Goal: Task Accomplishment & Management: Complete application form

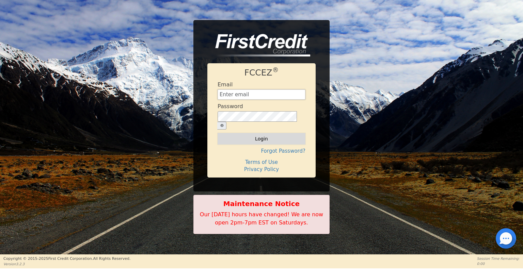
type input "[EMAIL_ADDRESS][DOMAIN_NAME]"
click at [277, 135] on button "Login" at bounding box center [261, 139] width 88 height 12
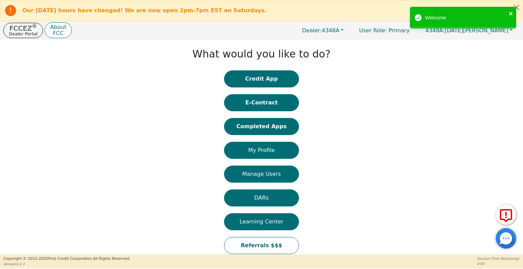
click at [511, 13] on icon "close" at bounding box center [510, 13] width 5 height 5
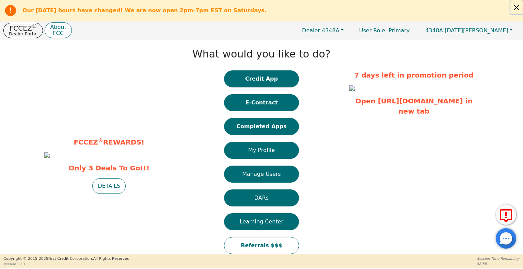
click at [520, 8] on button "Close alert" at bounding box center [516, 7] width 12 height 14
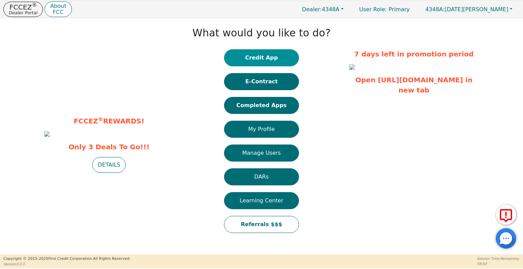
click at [291, 53] on button "Credit App" at bounding box center [261, 57] width 75 height 17
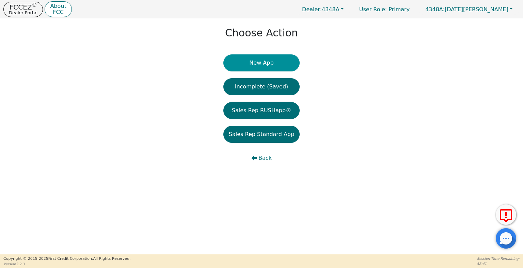
click at [265, 61] on button "New App" at bounding box center [261, 62] width 76 height 17
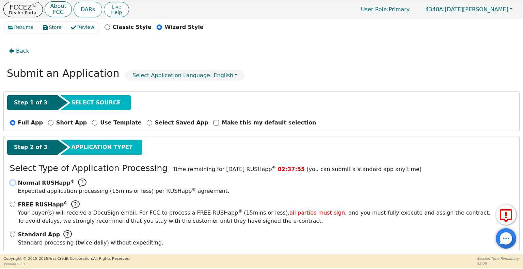
click at [11, 182] on input "Normal RUSHapp ® Expedited application processing ( 15 mins or less) per RUSHap…" at bounding box center [12, 182] width 5 height 5
radio input "true"
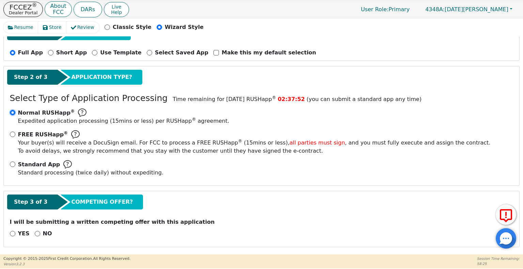
scroll to position [70, 0]
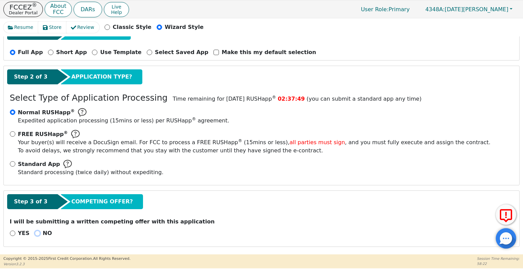
click at [35, 232] on input "NO" at bounding box center [37, 233] width 5 height 5
radio input "true"
click at [41, 246] on button "Next Step" at bounding box center [54, 251] width 88 height 16
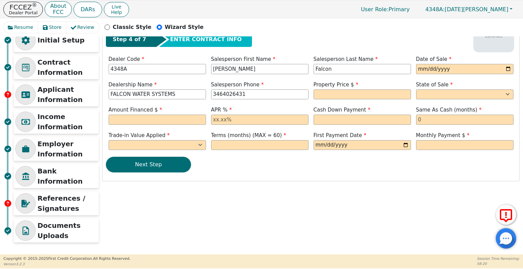
scroll to position [25, 0]
click at [508, 71] on input "date" at bounding box center [464, 69] width 97 height 10
type input "[DATE]"
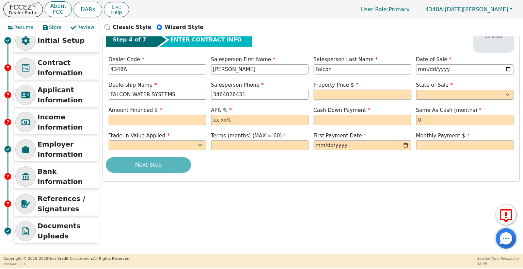
click at [329, 92] on input "text" at bounding box center [361, 95] width 97 height 10
type input "8990.00"
click at [427, 94] on select "AK AL AR AZ CA CO CT DC DE FL [GEOGRAPHIC_DATA] HI IA ID IL IN KS [GEOGRAPHIC_D…" at bounding box center [464, 95] width 97 height 10
select select "[GEOGRAPHIC_DATA]"
click at [416, 90] on select "AK AL AR AZ CA CO CT DC DE FL [GEOGRAPHIC_DATA] HI IA ID IL IN KS [GEOGRAPHIC_D…" at bounding box center [464, 95] width 97 height 10
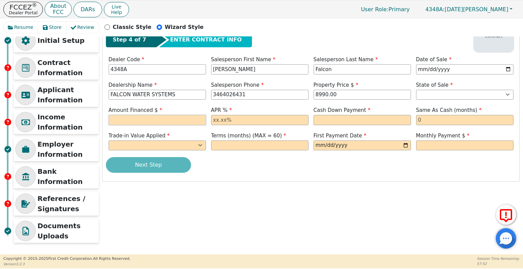
click at [172, 120] on input "text" at bounding box center [157, 120] width 97 height 10
type input "8990.00"
click at [228, 119] on input "text" at bounding box center [259, 120] width 97 height 10
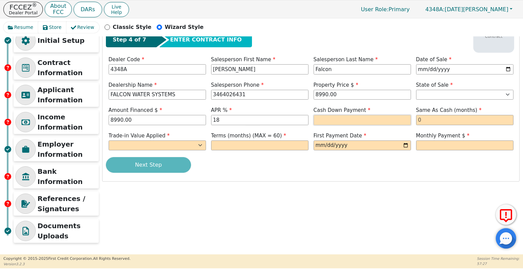
type input "18.00"
click at [326, 123] on input "text" at bounding box center [361, 120] width 97 height 10
type input "0.00"
click at [429, 119] on input "text" at bounding box center [464, 120] width 97 height 10
type input "0"
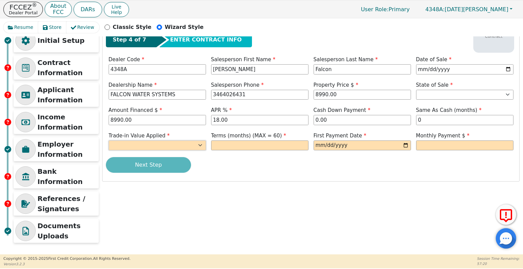
click at [196, 148] on select "Yes No" at bounding box center [157, 146] width 97 height 10
select select "n"
click at [109, 141] on select "Yes No" at bounding box center [157, 146] width 97 height 10
click at [228, 143] on input "text" at bounding box center [259, 146] width 97 height 10
type input "60"
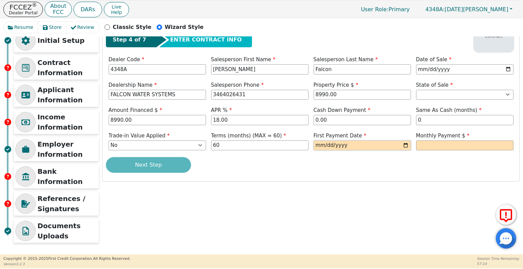
click at [316, 144] on input "date" at bounding box center [361, 146] width 97 height 10
click at [403, 145] on input "date" at bounding box center [361, 146] width 97 height 10
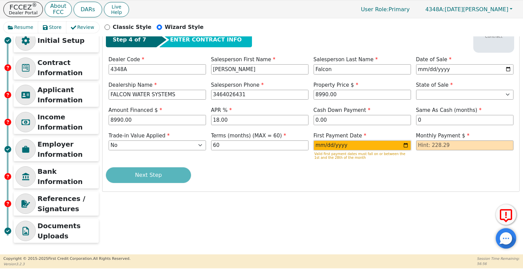
click at [403, 147] on input "[DATE]" at bounding box center [361, 146] width 97 height 10
type input "[DATE]"
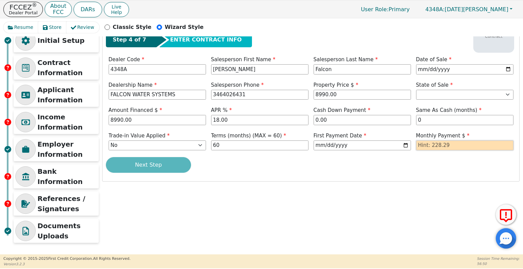
click at [448, 143] on input "text" at bounding box center [464, 146] width 97 height 10
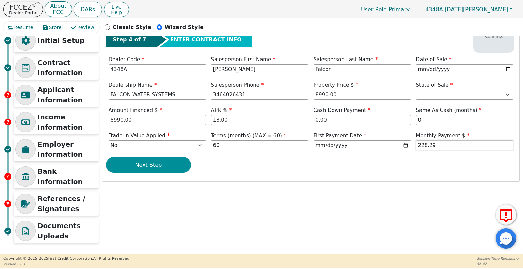
type input "228.29"
click at [155, 162] on button "Next Step" at bounding box center [148, 165] width 85 height 16
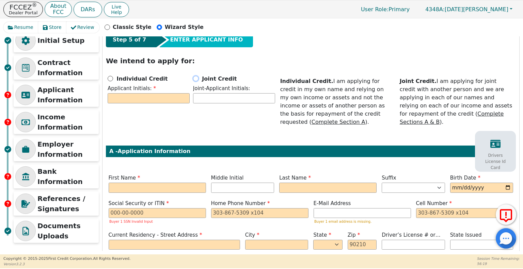
click at [195, 79] on input "Joint Credit" at bounding box center [195, 78] width 5 height 5
radio input "true"
click at [158, 95] on input "text" at bounding box center [149, 98] width 82 height 10
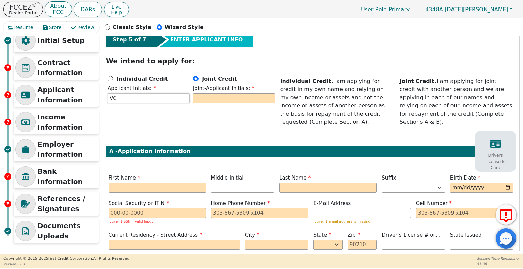
type input "VC"
type input "RC"
click at [125, 183] on input "text" at bounding box center [157, 188] width 97 height 10
type input "V"
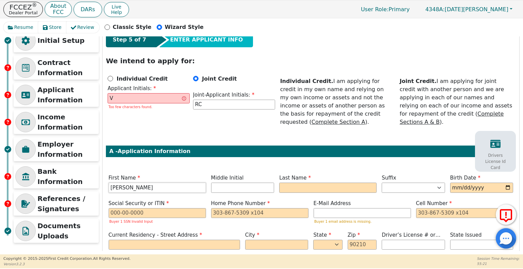
type input "[PERSON_NAME]"
type input "C"
type input "VC"
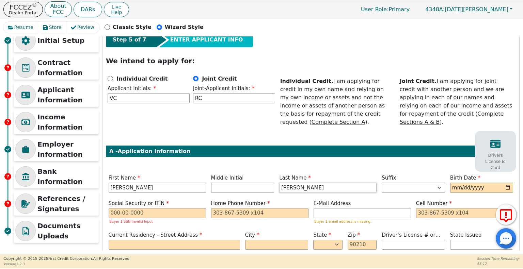
type input "[PERSON_NAME]"
click at [457, 183] on input "date" at bounding box center [481, 188] width 63 height 10
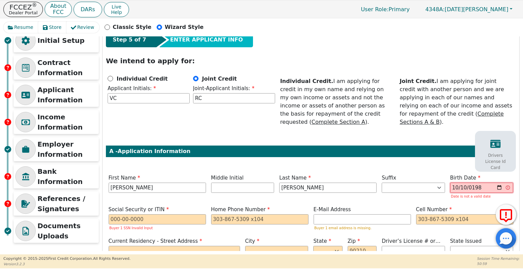
type input "[DATE]"
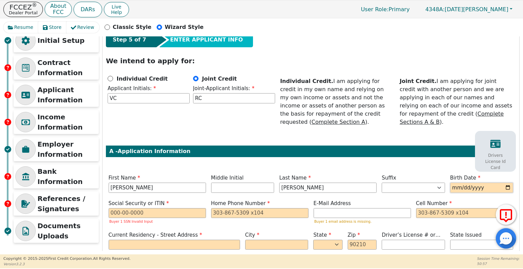
type input "0003-10-10"
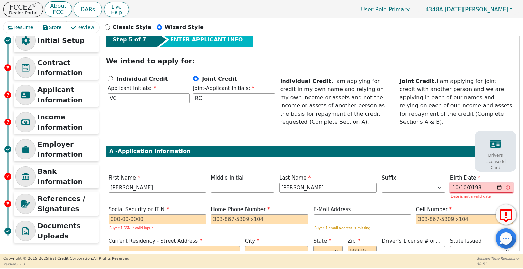
type input "[DATE]"
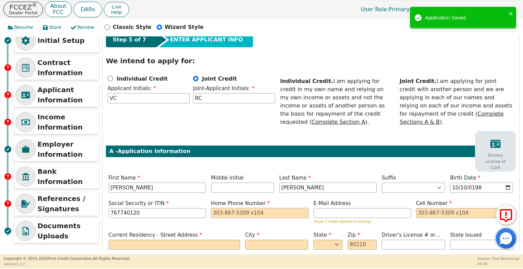
type input "***-**-0120"
click at [220, 208] on input "tel" at bounding box center [259, 213] width 97 height 10
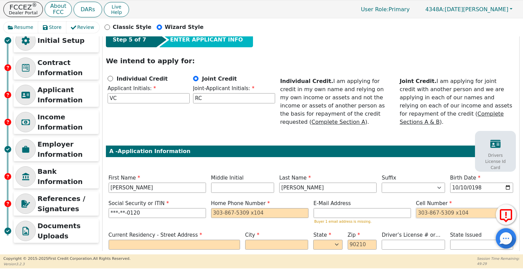
click at [416, 208] on input "tel" at bounding box center [464, 213] width 97 height 10
click at [213, 208] on input "tel" at bounding box center [259, 213] width 97 height 10
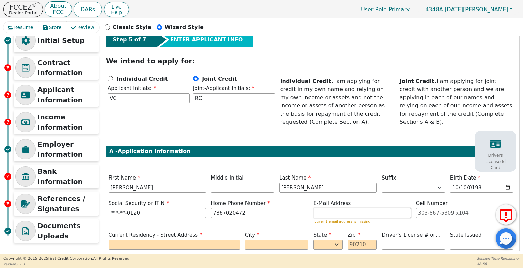
type input "[PHONE_NUMBER]"
click at [319, 208] on input "email" at bounding box center [361, 213] width 97 height 10
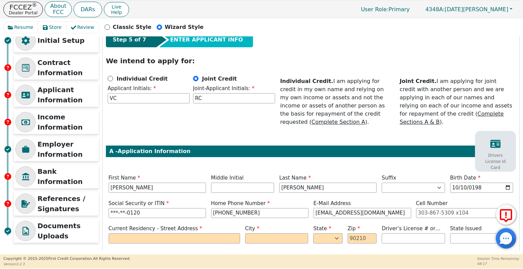
type input "[EMAIL_ADDRESS][DOMAIN_NAME]"
click at [425, 208] on input "tel" at bounding box center [464, 213] width 97 height 10
drag, startPoint x: 248, startPoint y: 200, endPoint x: 141, endPoint y: 215, distance: 107.5
click at [141, 215] on div "Step 5 of 7 ENTER APPLICANT INFO We intend to apply for: Individual Credit Appl…" at bounding box center [310, 256] width 417 height 454
click at [419, 208] on input "tel" at bounding box center [464, 213] width 97 height 10
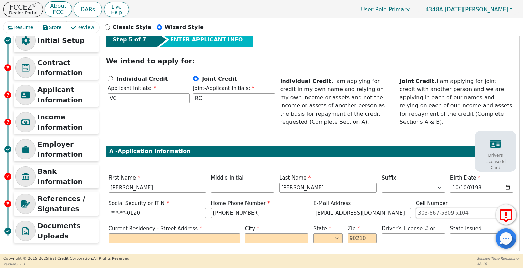
paste input "[PHONE_NUMBER]"
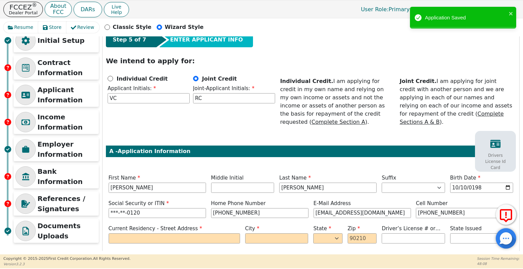
type input "[PHONE_NUMBER]"
click at [170, 233] on input "text" at bounding box center [174, 238] width 131 height 10
click at [252, 212] on div "Step 5 of 7 ENTER APPLICANT INFO We intend to apply for: Individual Credit Appl…" at bounding box center [310, 256] width 417 height 454
click at [122, 233] on input "text" at bounding box center [174, 238] width 131 height 10
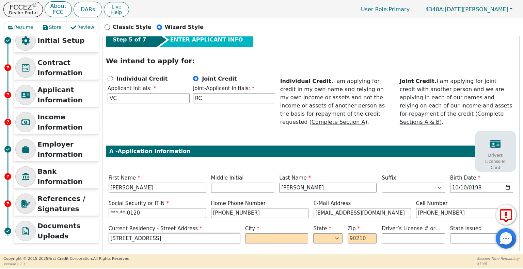
type input "[STREET_ADDRESS]"
type input "[GEOGRAPHIC_DATA]"
select select "[GEOGRAPHIC_DATA]"
click at [355, 233] on input "text" at bounding box center [361, 238] width 29 height 10
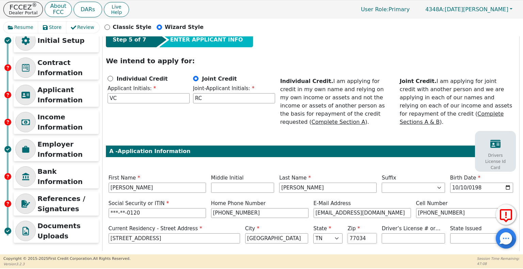
type input "77034"
click at [462, 233] on select "AK AL AR AZ CA CO CT DC DE FL [GEOGRAPHIC_DATA] HI IA ID IL IN KS [GEOGRAPHIC_D…" at bounding box center [481, 238] width 63 height 10
type input "********"
select select "[GEOGRAPHIC_DATA]"
click at [450, 233] on select "AK AL AR AZ CA CO CT DC DE FL [GEOGRAPHIC_DATA] HI IA ID IL IN KS [GEOGRAPHIC_D…" at bounding box center [481, 238] width 63 height 10
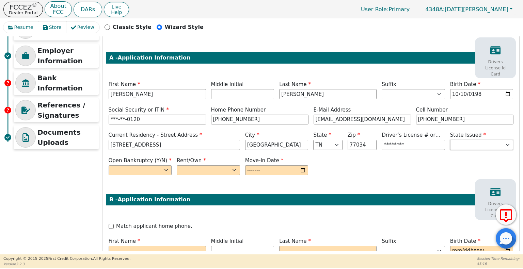
scroll to position [125, 0]
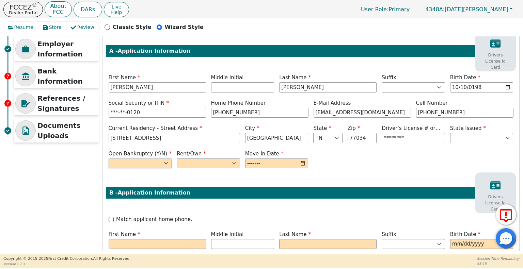
click at [158, 159] on select "Yes No" at bounding box center [140, 164] width 63 height 10
select select "n"
click at [109, 159] on select "Yes No" at bounding box center [140, 164] width 63 height 10
click at [230, 159] on select "Rent Own" at bounding box center [208, 164] width 63 height 10
select select "Own"
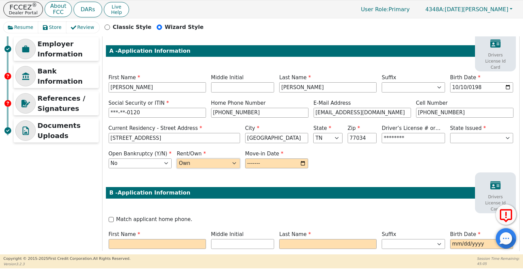
click at [177, 159] on select "Rent Own" at bounding box center [208, 164] width 63 height 10
click at [257, 159] on input "month" at bounding box center [276, 164] width 63 height 10
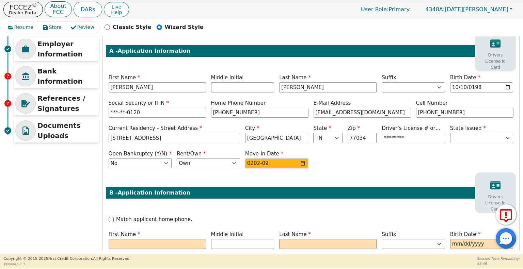
type input "2023-09"
click at [109, 217] on input "Match applicant home phone." at bounding box center [111, 219] width 5 height 5
checkbox input "true"
type input "[PHONE_NUMBER]"
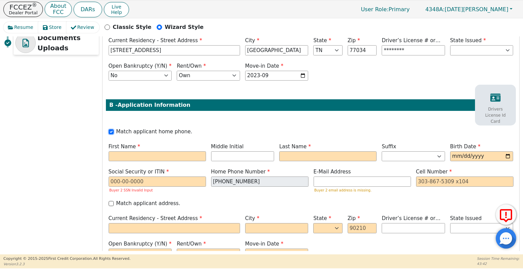
scroll to position [215, 0]
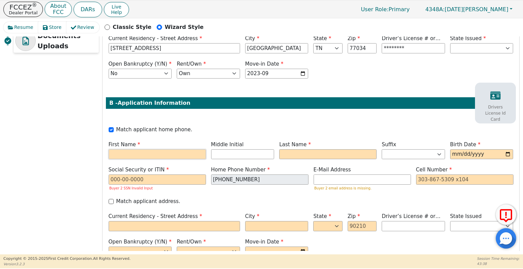
click at [161, 149] on input "text" at bounding box center [157, 154] width 97 height 10
click at [111, 127] on input "Match applicant home phone." at bounding box center [111, 129] width 5 height 5
checkbox input "false"
click at [137, 149] on input "text" at bounding box center [157, 154] width 97 height 10
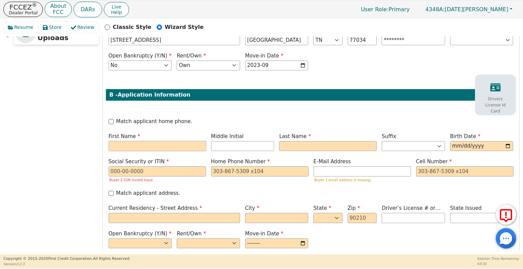
scroll to position [224, 0]
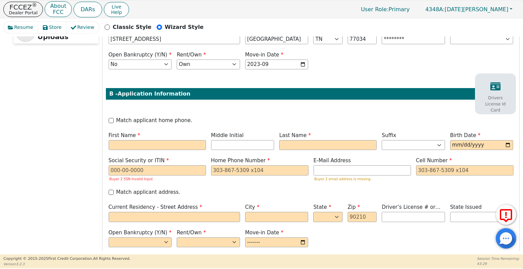
click at [399, 234] on div "Open Bankruptcy (Y/N) Yes No Rent/Own Rent Own Move-in Date" at bounding box center [311, 239] width 410 height 20
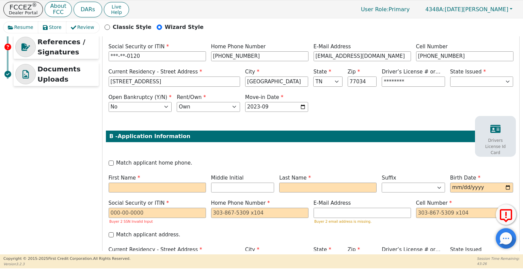
scroll to position [182, 0]
click at [184, 182] on input "text" at bounding box center [157, 187] width 97 height 10
click at [113, 160] on input "Match applicant home phone." at bounding box center [111, 162] width 5 height 5
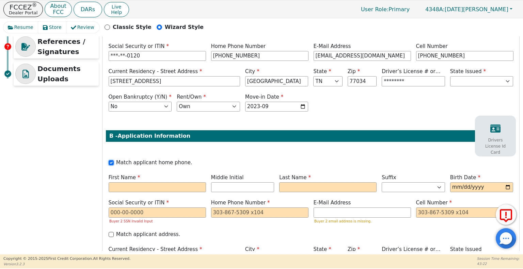
checkbox input "true"
type input "[PHONE_NUMBER]"
click at [135, 182] on input "text" at bounding box center [157, 187] width 97 height 10
type input "R"
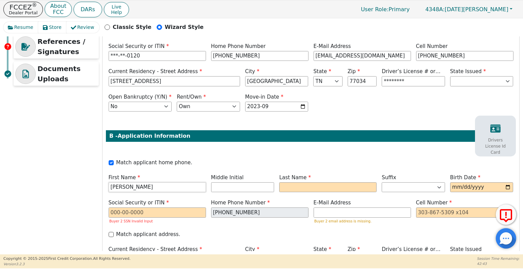
type input "[PERSON_NAME]"
type input "R"
type input "RR"
type input "R"
type input "C"
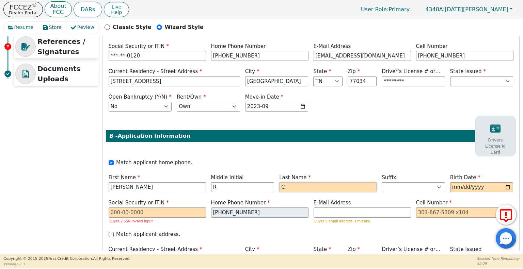
type input "RRC"
type input "[PERSON_NAME]"
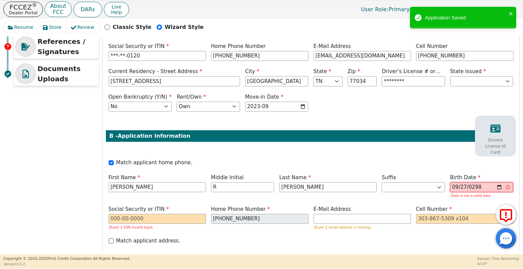
type input "[DATE]"
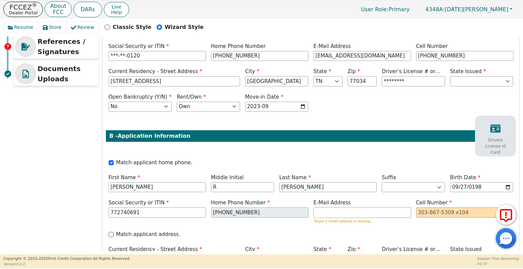
click at [329, 208] on input "email" at bounding box center [361, 213] width 97 height 10
type input "***-**-0691"
click at [423, 208] on input "tel" at bounding box center [464, 213] width 97 height 10
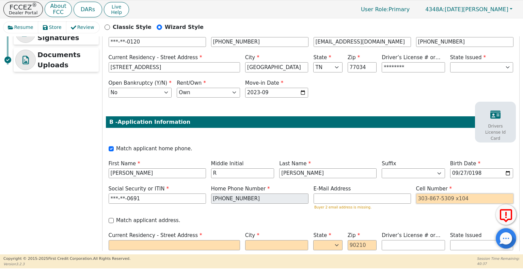
scroll to position [229, 0]
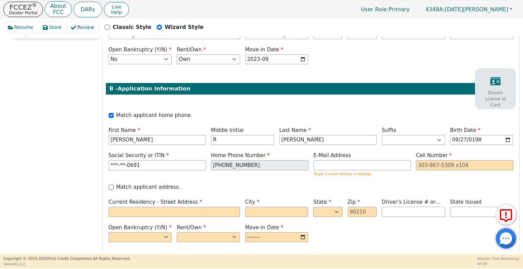
click at [380, 168] on div "E-Mail Address Buyer 2 email address is missing." at bounding box center [362, 165] width 102 height 27
click at [421, 160] on input "tel" at bounding box center [464, 165] width 97 height 10
type input "3055759675"
click at [118, 183] on label "Match applicant address." at bounding box center [148, 187] width 64 height 8
click at [114, 185] on input "Match applicant address." at bounding box center [111, 187] width 5 height 5
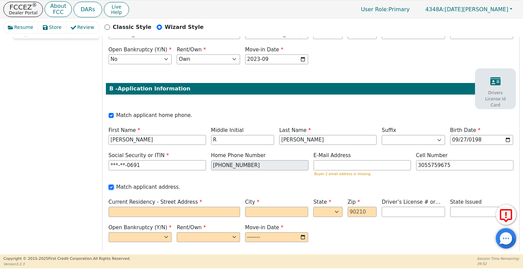
checkbox input "true"
type input "[PHONE_NUMBER]"
type input "[STREET_ADDRESS]"
type input "[GEOGRAPHIC_DATA]"
select select "[GEOGRAPHIC_DATA]"
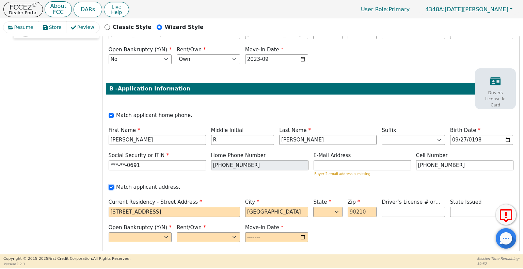
type input "77034"
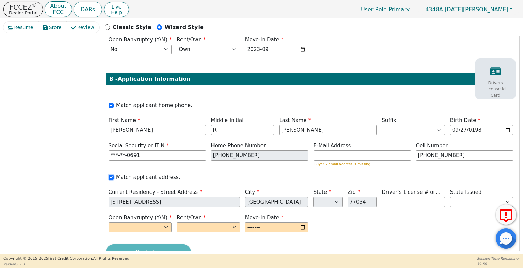
scroll to position [253, 0]
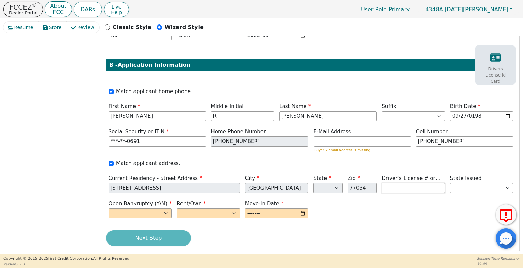
click at [402, 183] on input "text" at bounding box center [412, 188] width 63 height 10
click at [383, 183] on input "6317776858470" at bounding box center [412, 188] width 63 height 10
click at [469, 183] on select "AK AL AR AZ CA CO CT DC DE FL [GEOGRAPHIC_DATA] HI IA ID IL IN KS [GEOGRAPHIC_D…" at bounding box center [481, 188] width 63 height 10
type input "**********"
select select "FL"
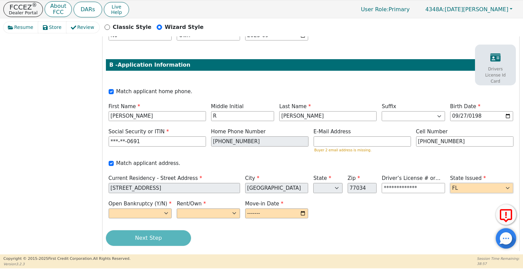
click at [450, 183] on select "AK AL AR AZ CA CO CT DC DE FL [GEOGRAPHIC_DATA] HI IA ID IL IN KS [GEOGRAPHIC_D…" at bounding box center [481, 188] width 63 height 10
click at [169, 209] on select "Yes No" at bounding box center [140, 214] width 63 height 10
select select "n"
click at [109, 209] on select "Yes No" at bounding box center [140, 214] width 63 height 10
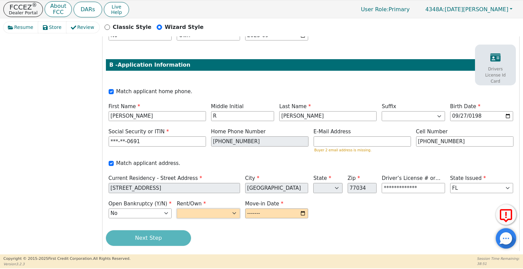
click at [230, 209] on select "Rent Own" at bounding box center [208, 214] width 63 height 10
select select "Own"
click at [177, 209] on select "Rent Own" at bounding box center [208, 214] width 63 height 10
click at [256, 209] on input "month" at bounding box center [276, 214] width 63 height 10
click at [279, 209] on input "month" at bounding box center [276, 214] width 63 height 10
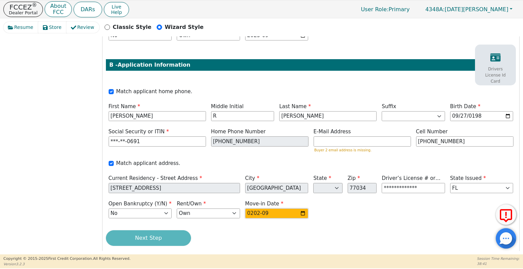
type input "2023-09"
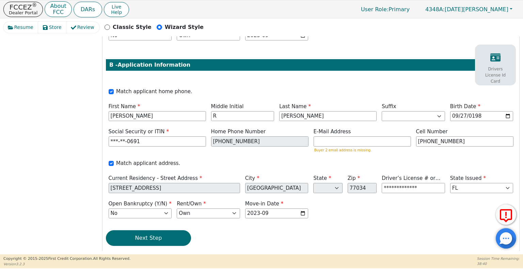
click at [366, 215] on div "Step 5 of 7 ENTER APPLICANT INFO We intend to apply for: Individual Credit Appl…" at bounding box center [310, 28] width 417 height 454
click at [169, 230] on button "Next Step" at bounding box center [148, 238] width 85 height 16
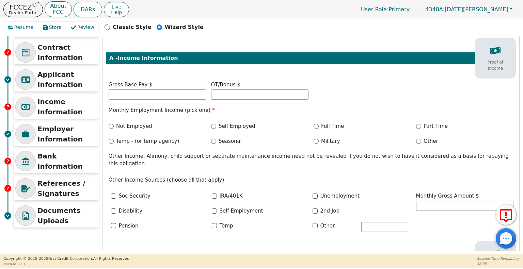
scroll to position [0, 0]
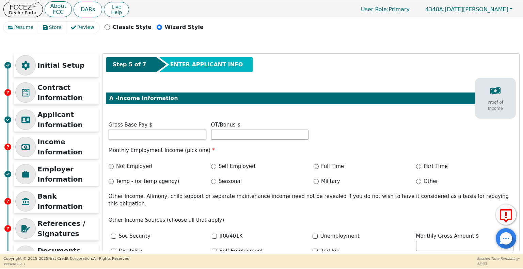
click at [158, 132] on input "text" at bounding box center [157, 135] width 97 height 10
click at [315, 167] on input "Full Time" at bounding box center [315, 166] width 5 height 5
radio input "true"
click at [115, 135] on input "text" at bounding box center [157, 135] width 97 height 10
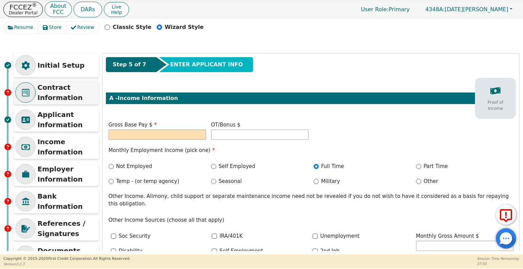
click at [27, 89] on icon at bounding box center [25, 92] width 7 height 7
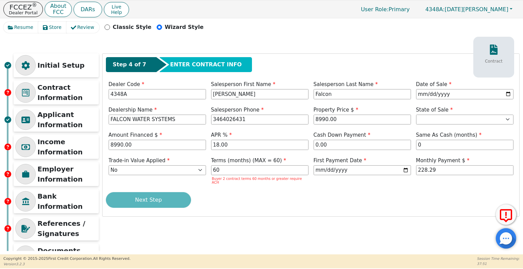
click at [309, 197] on div "Next Step" at bounding box center [311, 200] width 410 height 16
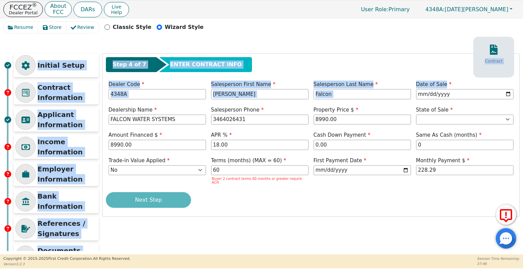
drag, startPoint x: 519, startPoint y: 77, endPoint x: 517, endPoint y: 35, distance: 42.6
click at [517, 35] on div "Resume Store Review Classic Style Wizard Style Initial Setup Contract Informati…" at bounding box center [261, 136] width 516 height 229
click at [517, 35] on div "Resume Store Review Classic Style Wizard Style" at bounding box center [261, 29] width 516 height 15
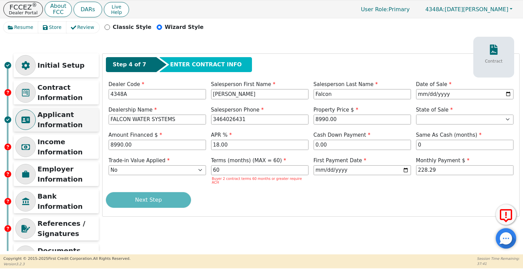
click at [69, 117] on p "Applicant Information" at bounding box center [67, 120] width 60 height 20
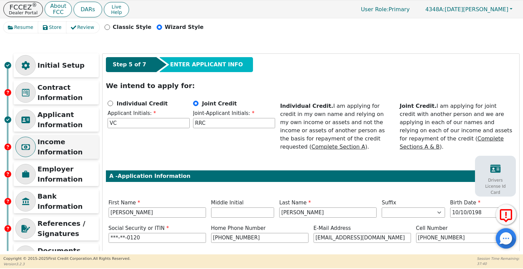
click at [68, 149] on p "Income Information" at bounding box center [67, 147] width 60 height 20
click at [56, 146] on p "Income Information" at bounding box center [67, 147] width 60 height 20
click at [59, 118] on p "Applicant Information" at bounding box center [67, 120] width 60 height 20
click at [53, 151] on p "Income Information" at bounding box center [67, 147] width 60 height 20
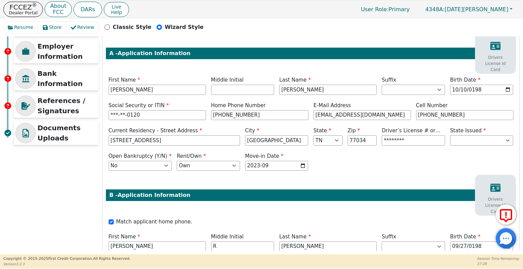
scroll to position [253, 0]
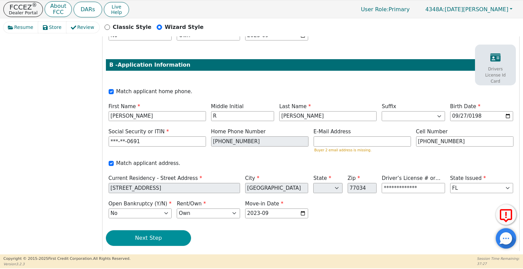
click at [166, 230] on button "Next Step" at bounding box center [148, 238] width 85 height 16
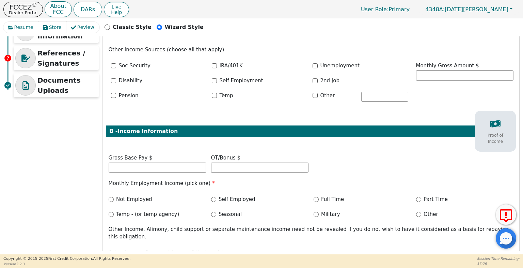
scroll to position [0, 0]
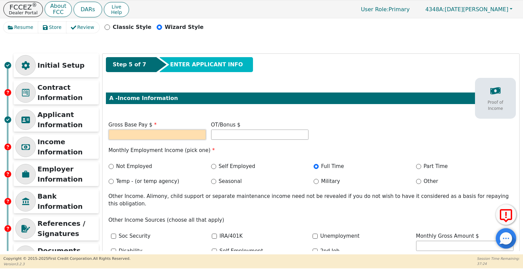
click at [167, 136] on input "text" at bounding box center [157, 135] width 97 height 10
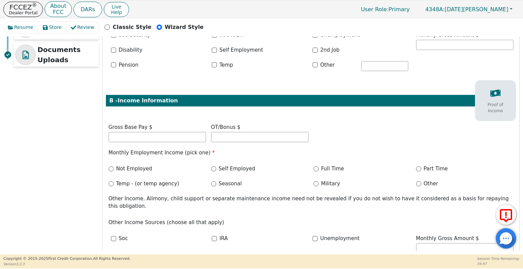
scroll to position [225, 0]
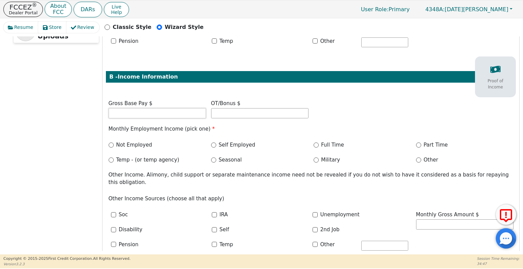
click at [175, 108] on input "text" at bounding box center [157, 113] width 97 height 10
type input "14000.00"
click at [314, 143] on input "Full Time" at bounding box center [315, 145] width 5 height 5
radio input "true"
click at [147, 108] on input "text" at bounding box center [157, 113] width 97 height 10
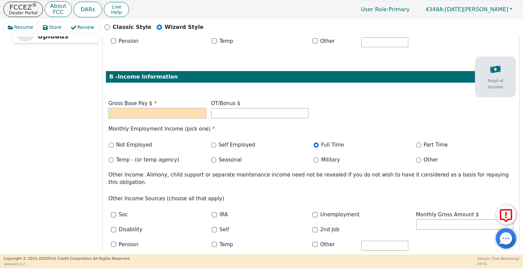
click at [164, 108] on input "text" at bounding box center [157, 113] width 97 height 10
click at [366, 104] on div "Gross Base Pay $ 4500 OT/Bonus $" at bounding box center [311, 110] width 410 height 20
type input "4500.00"
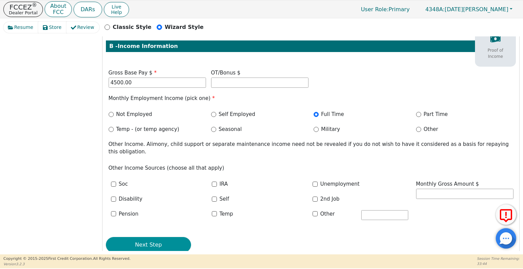
click at [169, 237] on button "Next Step" at bounding box center [148, 245] width 85 height 16
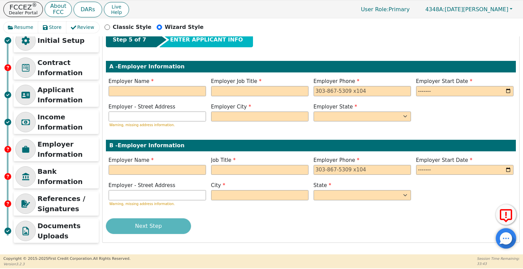
scroll to position [0, 0]
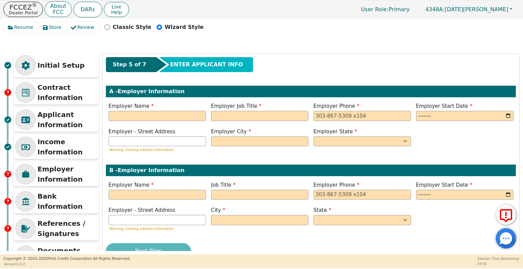
click at [178, 107] on label "Employer Name" at bounding box center [157, 106] width 97 height 8
click at [156, 117] on input "text" at bounding box center [157, 116] width 97 height 10
type input "USPS"
click at [227, 114] on input "text" at bounding box center [259, 116] width 97 height 10
click at [232, 112] on input "text" at bounding box center [259, 116] width 97 height 10
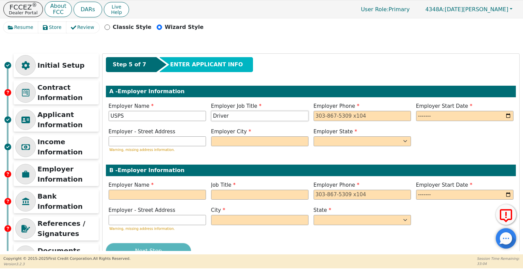
drag, startPoint x: 230, startPoint y: 119, endPoint x: 193, endPoint y: 117, distance: 36.4
click at [193, 117] on div "Employer Name USPS Employer Job Title Driver Employer Phone Employer Start Date" at bounding box center [311, 112] width 410 height 20
type input "Operator"
type input "[PHONE_NUMBER]"
click at [465, 132] on div "Employer - Street Address Warning, missing address information. Employer City E…" at bounding box center [311, 141] width 410 height 27
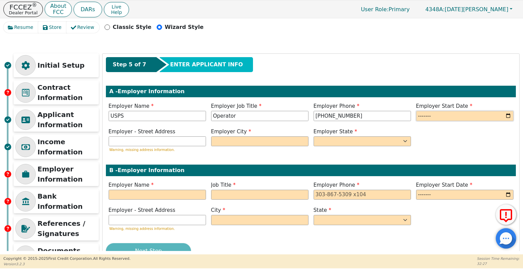
click at [422, 115] on input "month" at bounding box center [464, 116] width 97 height 10
type input "2019-09"
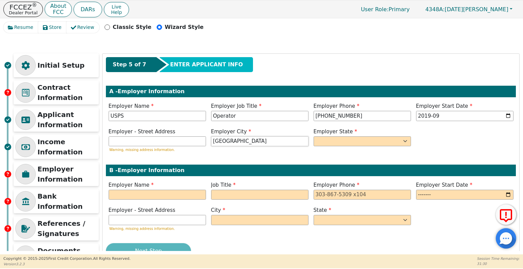
type input "[GEOGRAPHIC_DATA]"
select select "[GEOGRAPHIC_DATA]"
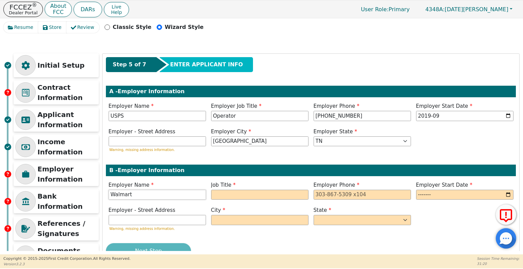
type input "Walmart"
type input "Crew Member"
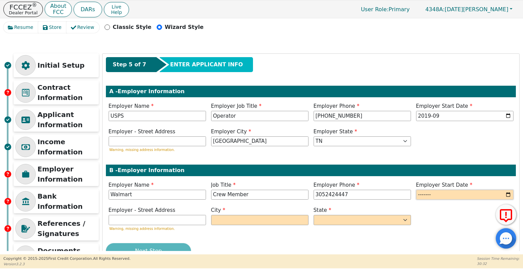
type input "[PHONE_NUMBER]"
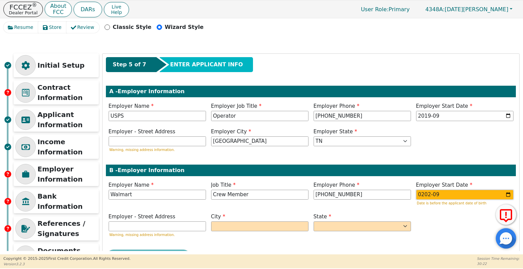
type input "2020-09"
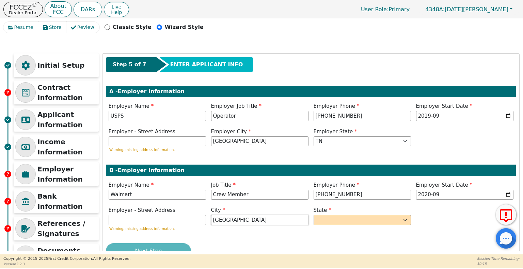
type input "[GEOGRAPHIC_DATA]"
select select "[GEOGRAPHIC_DATA]"
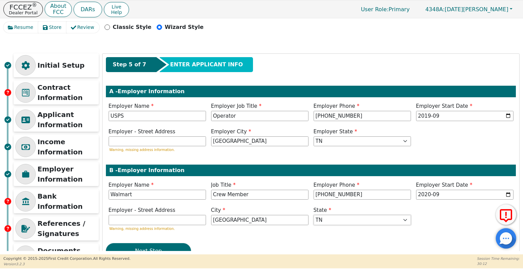
scroll to position [25, 0]
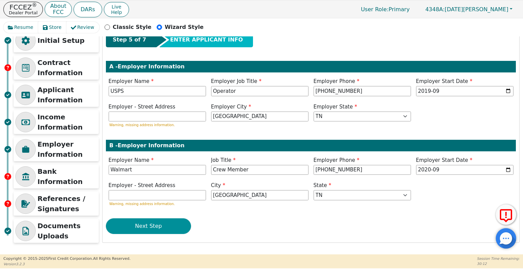
click at [169, 223] on button "Next Step" at bounding box center [148, 226] width 85 height 16
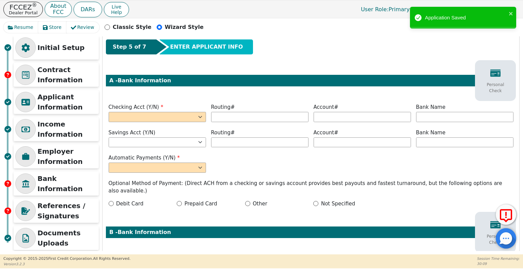
scroll to position [19, 0]
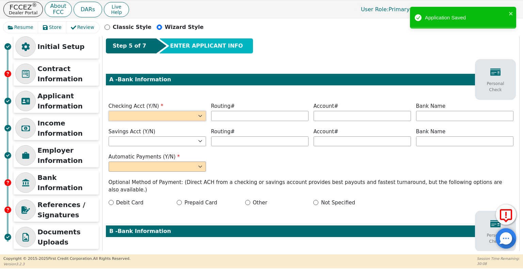
click at [200, 114] on select "Yes No" at bounding box center [157, 116] width 97 height 10
select select "y"
click at [109, 111] on select "Yes No" at bounding box center [157, 116] width 97 height 10
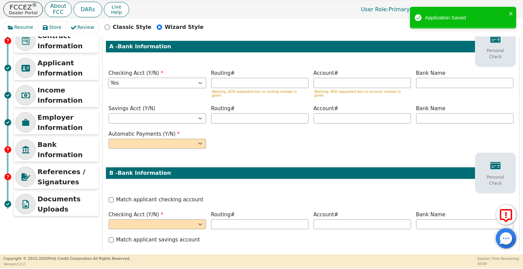
scroll to position [52, 0]
click at [202, 139] on select "Yes No" at bounding box center [157, 144] width 97 height 10
select select "y"
click at [109, 139] on select "Yes No" at bounding box center [157, 144] width 97 height 10
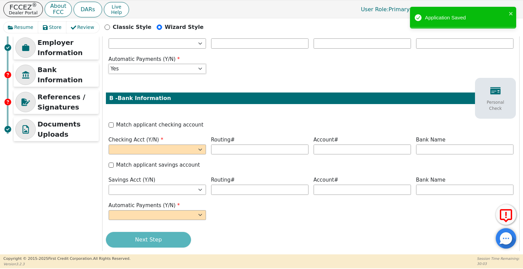
scroll to position [130, 0]
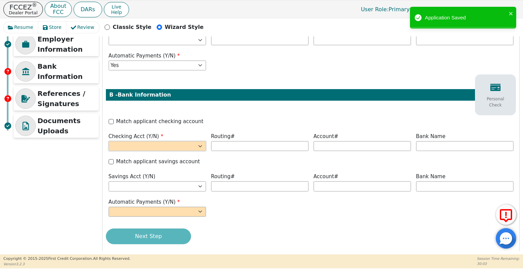
click at [201, 142] on select "Yes No" at bounding box center [157, 146] width 97 height 10
select select "y"
click at [109, 141] on select "Yes No" at bounding box center [157, 146] width 97 height 10
click at [203, 211] on select "Yes No" at bounding box center [157, 212] width 97 height 10
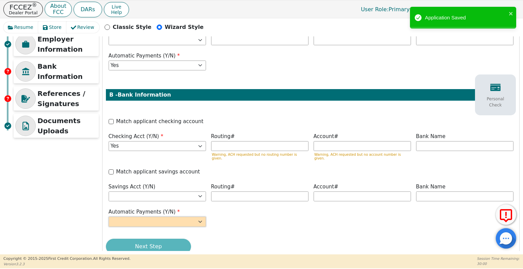
select select "n"
click at [109, 217] on select "Yes No" at bounding box center [157, 222] width 97 height 10
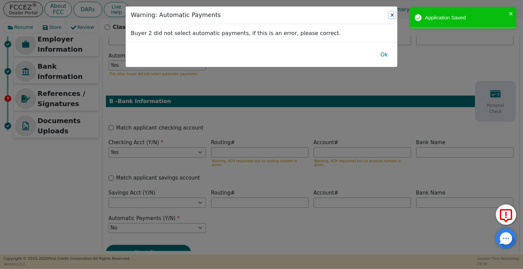
click at [393, 13] on button "Close" at bounding box center [392, 15] width 7 height 7
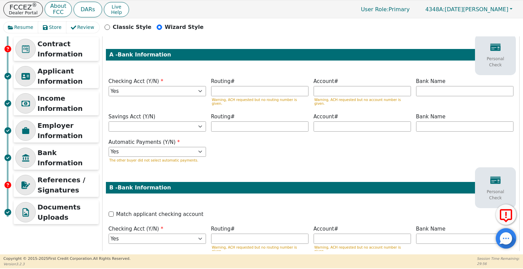
scroll to position [0, 0]
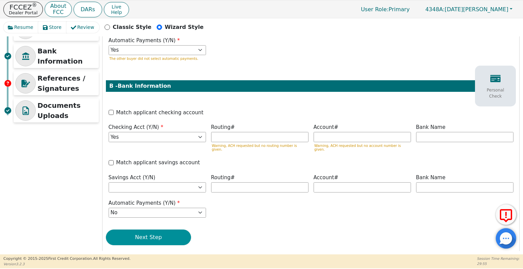
click at [167, 230] on button "Next Step" at bounding box center [148, 238] width 85 height 16
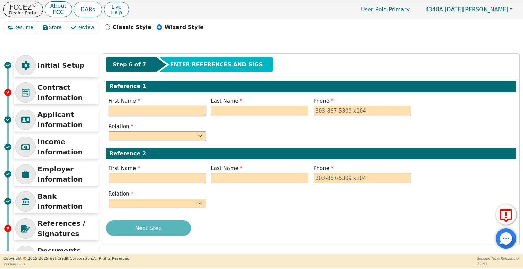
click at [178, 108] on input "text" at bounding box center [157, 111] width 97 height 10
type input "[PERSON_NAME]"
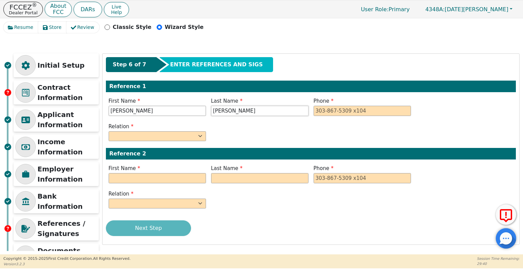
type input "[PERSON_NAME]"
click at [200, 131] on select "FATHER MOTHER SISTER BROTHER DAUGHTER SON CO-WORKER NEIGHBOR FRIEND COUSIN G-MO…" at bounding box center [157, 136] width 97 height 10
click at [331, 113] on input "tel" at bounding box center [361, 111] width 97 height 10
click at [188, 139] on select "FATHER MOTHER SISTER BROTHER DAUGHTER SON CO-WORKER NEIGHBOR FRIEND COUSIN G-MO…" at bounding box center [157, 136] width 97 height 10
type input "[PHONE_NUMBER]"
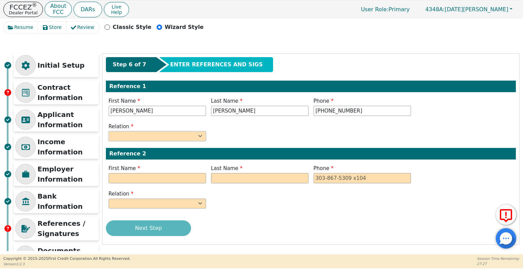
select select "FRIEND"
click at [109, 131] on select "FATHER MOTHER SISTER BROTHER DAUGHTER SON CO-WORKER NEIGHBOR FRIEND COUSIN G-MO…" at bounding box center [157, 136] width 97 height 10
click at [189, 177] on input "text" at bounding box center [157, 178] width 97 height 10
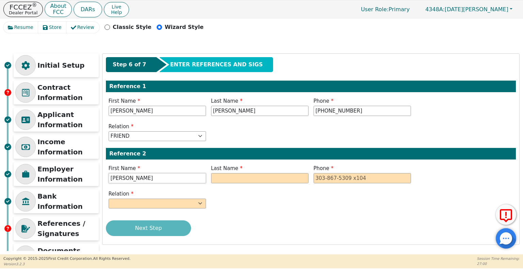
type input "[PERSON_NAME]"
type input "P"
type input "[PERSON_NAME]"
click at [320, 177] on input "tel" at bounding box center [361, 178] width 97 height 10
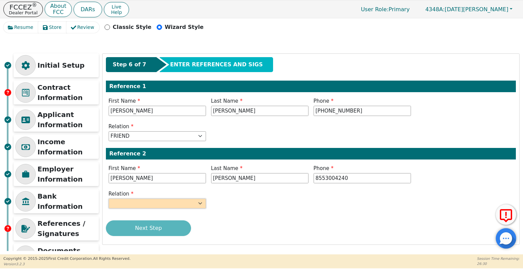
click at [186, 200] on select "FATHER MOTHER SISTER BROTHER DAUGHTER SON CO-WORKER NEIGHBOR FRIEND COUSIN G-MO…" at bounding box center [157, 204] width 97 height 10
type input "[PHONE_NUMBER]"
select select "FRIEND"
click at [109, 199] on select "FATHER MOTHER SISTER BROTHER DAUGHTER SON CO-WORKER NEIGHBOR FRIEND COUSIN G-MO…" at bounding box center [157, 204] width 97 height 10
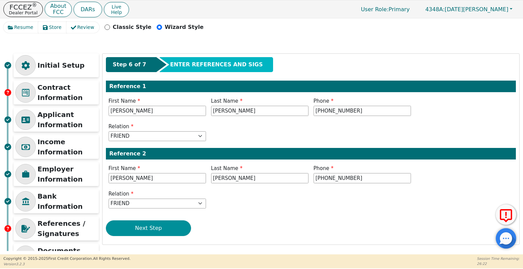
click at [162, 231] on button "Next Step" at bounding box center [148, 229] width 85 height 16
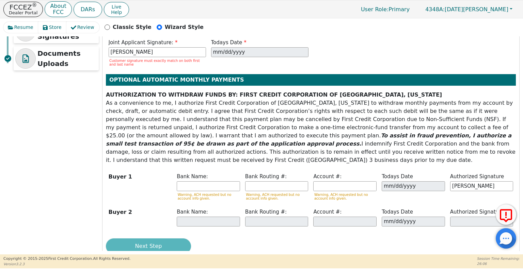
scroll to position [108, 0]
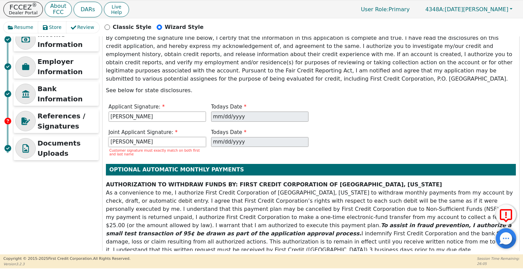
click at [178, 137] on input "[PERSON_NAME]" at bounding box center [157, 142] width 97 height 10
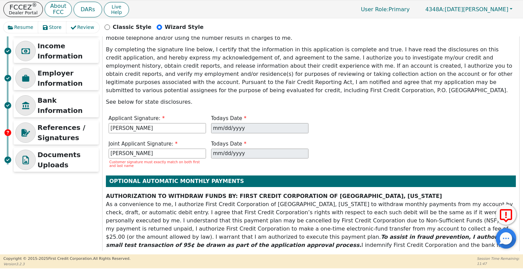
scroll to position [197, 0]
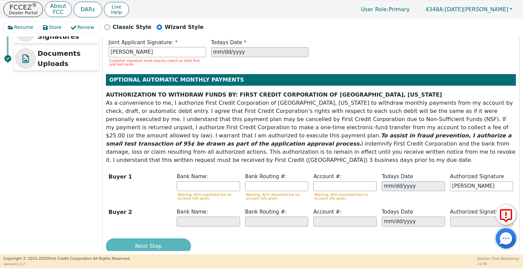
click at [173, 47] on input "[PERSON_NAME]" at bounding box center [157, 52] width 97 height 10
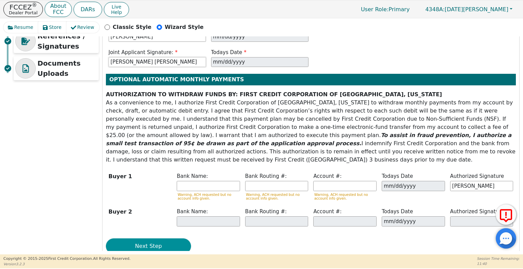
type input "[PERSON_NAME] [PERSON_NAME]"
click at [162, 239] on button "Next Step" at bounding box center [148, 247] width 85 height 16
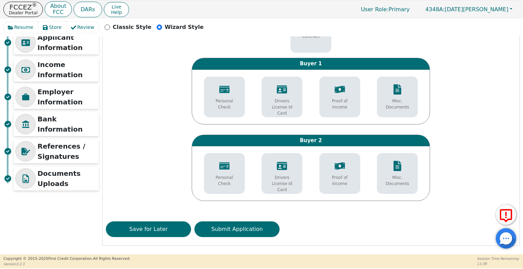
scroll to position [76, 0]
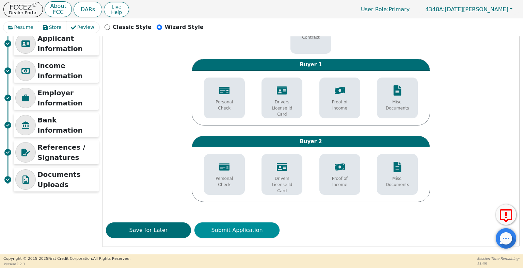
click at [231, 231] on button "Submit Application" at bounding box center [236, 231] width 85 height 16
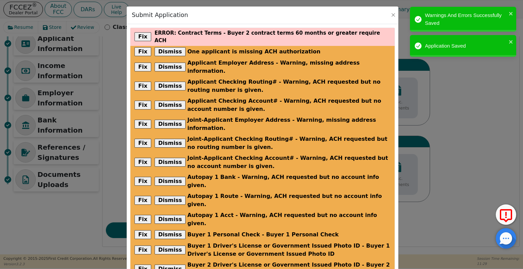
scroll to position [55, 0]
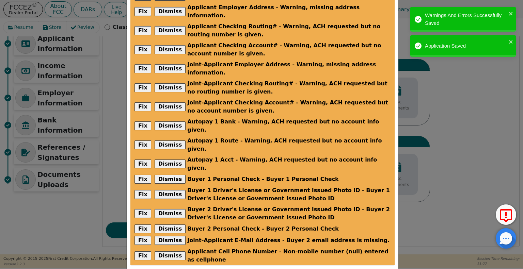
checkbox input "true"
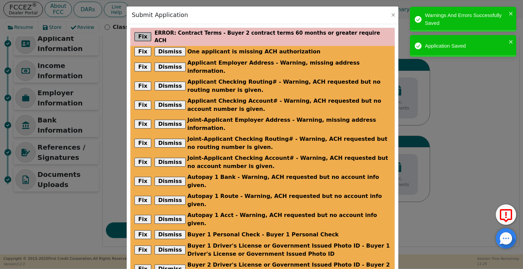
click at [141, 32] on button "Fix" at bounding box center [142, 36] width 17 height 9
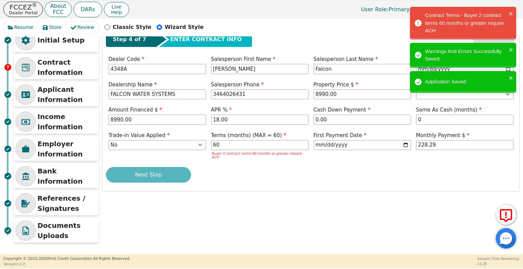
scroll to position [25, 0]
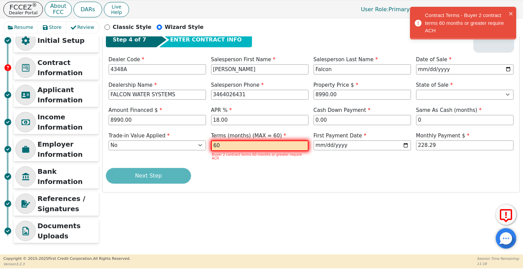
type input "6"
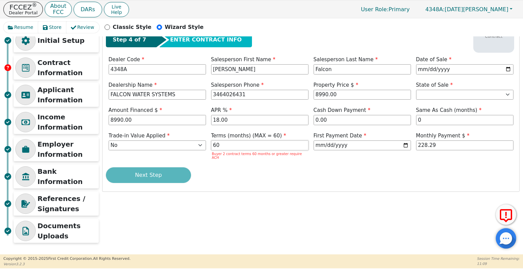
scroll to position [0, 0]
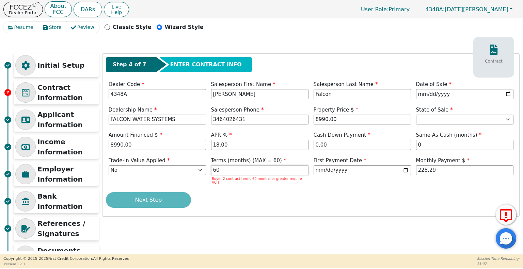
type input "6"
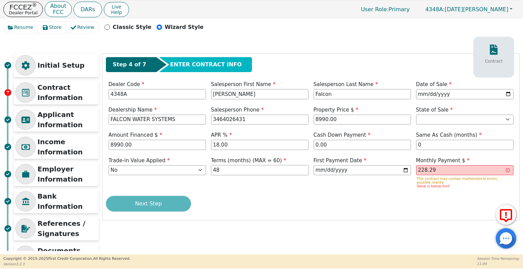
type input "48"
click at [430, 170] on input "228.29" at bounding box center [464, 170] width 97 height 10
type input "2"
click at [335, 208] on div "Next Step" at bounding box center [311, 204] width 410 height 16
click at [461, 204] on div "Next Step" at bounding box center [311, 204] width 410 height 16
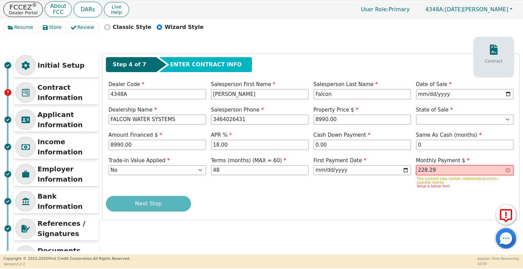
click at [450, 170] on input "228.29" at bounding box center [464, 170] width 97 height 10
type input "2"
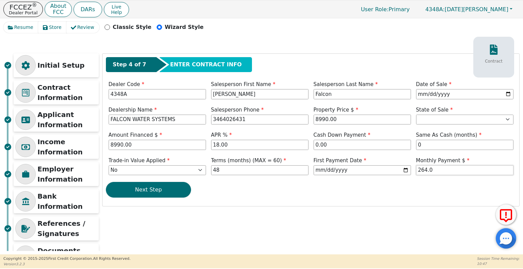
type input "264.08"
click at [184, 192] on button "Next Step" at bounding box center [148, 190] width 85 height 16
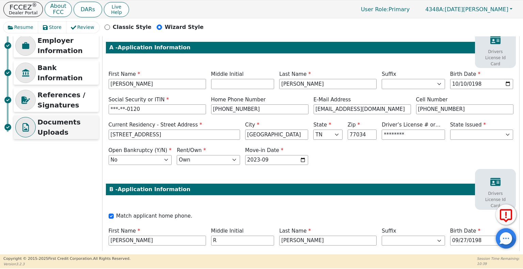
click at [60, 125] on p "Documents Uploads" at bounding box center [67, 127] width 60 height 20
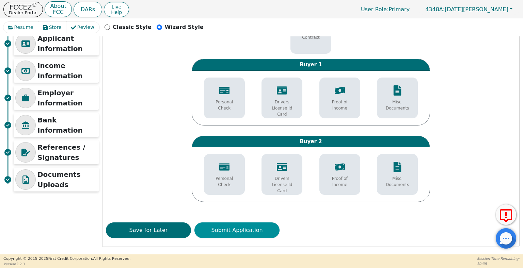
click at [255, 230] on button "Submit Application" at bounding box center [236, 231] width 85 height 16
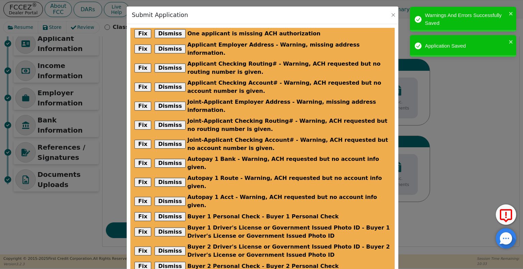
scroll to position [44, 0]
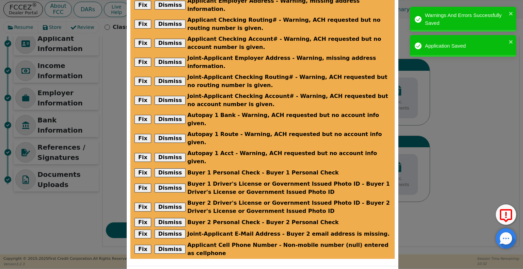
checkbox input "true"
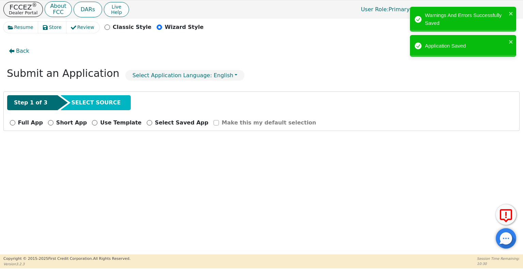
scroll to position [0, 0]
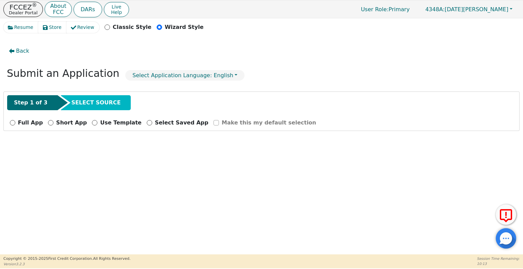
click at [506, 211] on icon at bounding box center [505, 216] width 16 height 17
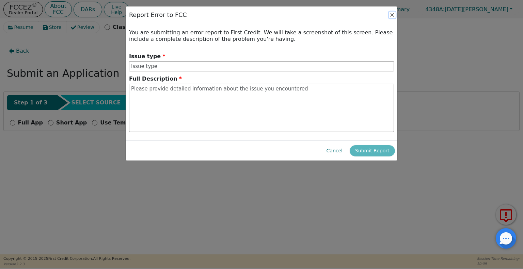
click at [392, 13] on button "Close" at bounding box center [392, 15] width 7 height 7
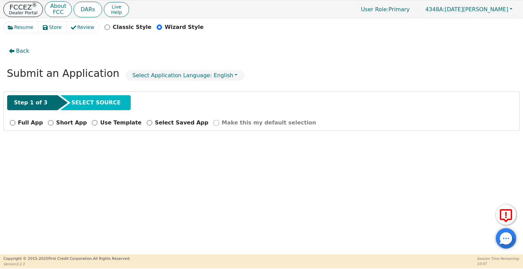
click at [22, 6] on p "FCCEZ ®" at bounding box center [23, 7] width 29 height 7
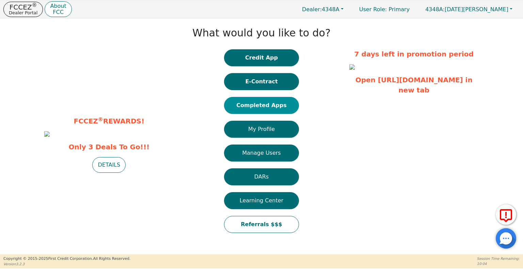
click at [263, 109] on button "Completed Apps" at bounding box center [261, 105] width 75 height 17
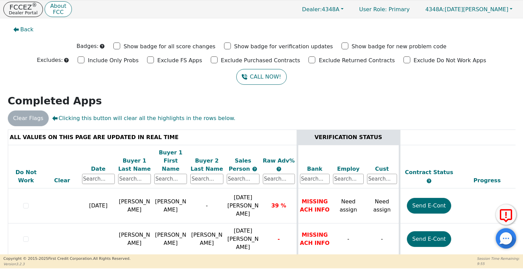
scroll to position [0, 234]
